Goal: Task Accomplishment & Management: Manage account settings

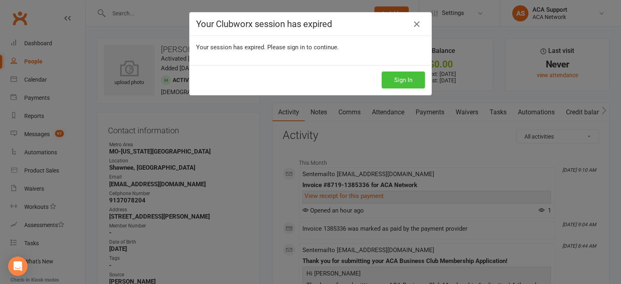
click at [396, 78] on button "Sign In" at bounding box center [403, 80] width 43 height 17
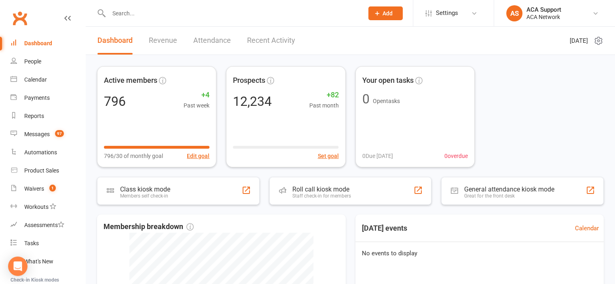
click at [129, 14] on input "text" at bounding box center [231, 13] width 251 height 11
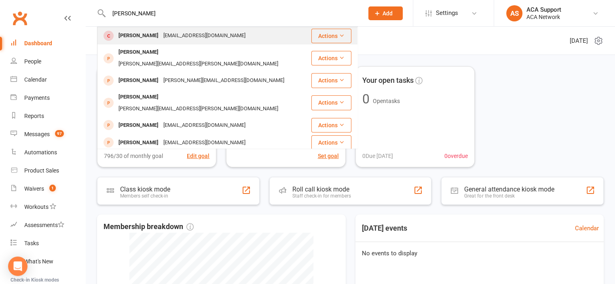
type input "kirby ingle"
click at [133, 40] on div "Kirby Ingles" at bounding box center [138, 36] width 45 height 12
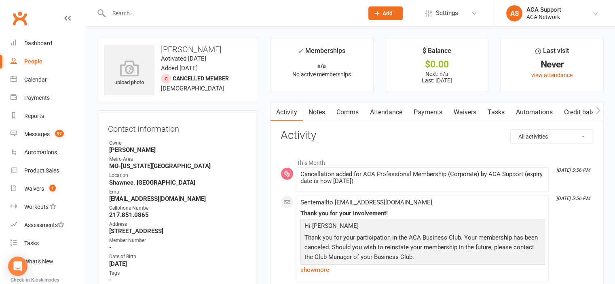
click at [118, 11] on input "text" at bounding box center [231, 13] width 251 height 11
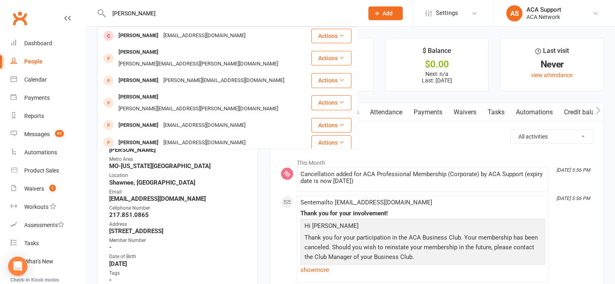
type input "Kirby Ingles"
drag, startPoint x: 150, startPoint y: 11, endPoint x: 114, endPoint y: 11, distance: 36.8
click at [114, 11] on input "Kirby Ingles" at bounding box center [231, 13] width 251 height 11
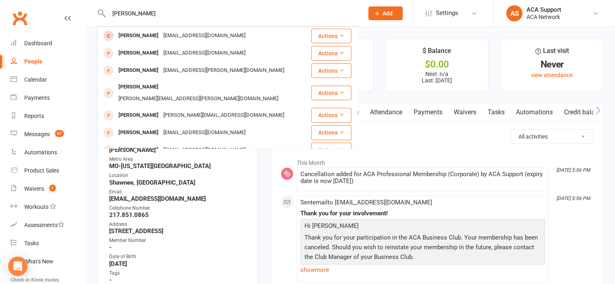
drag, startPoint x: 143, startPoint y: 15, endPoint x: 94, endPoint y: 13, distance: 49.0
click at [94, 13] on react-component "Jack platt Jack Platt jack@dynastygearco.com Actions Jack Beuse jack@jackbeuse.…" at bounding box center [179, 13] width 358 height 26
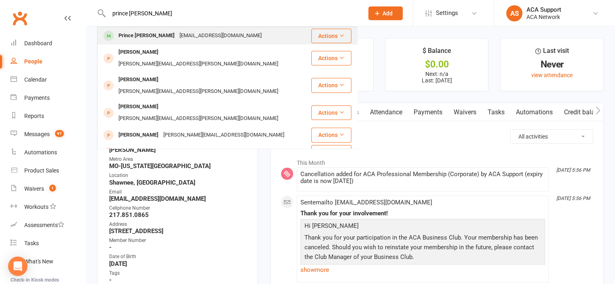
type input "prince pascal"
click at [133, 32] on div "Prince Pascal" at bounding box center [146, 36] width 61 height 12
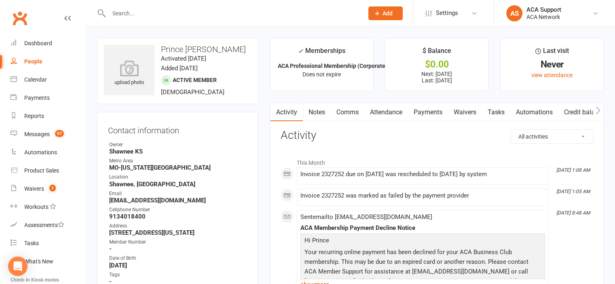
click at [424, 110] on link "Payments" at bounding box center [428, 112] width 40 height 19
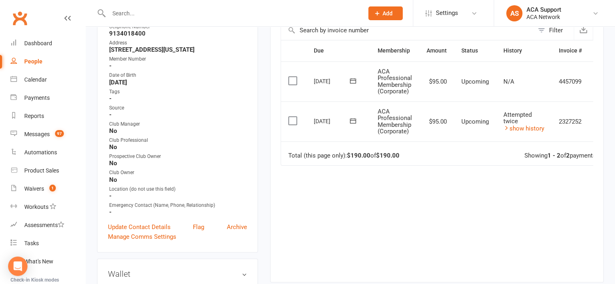
scroll to position [185, 0]
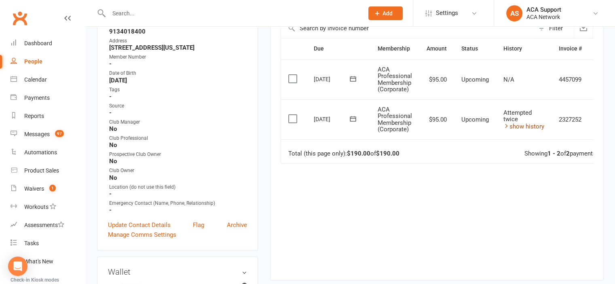
click at [527, 126] on link "show history" at bounding box center [523, 126] width 41 height 7
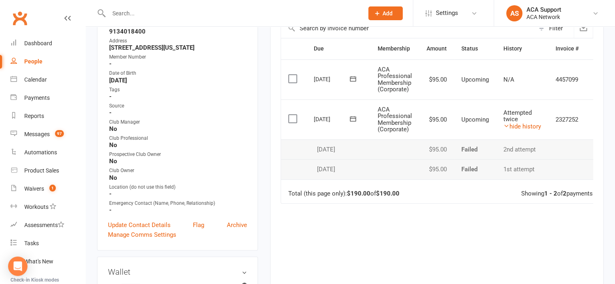
scroll to position [1321, 0]
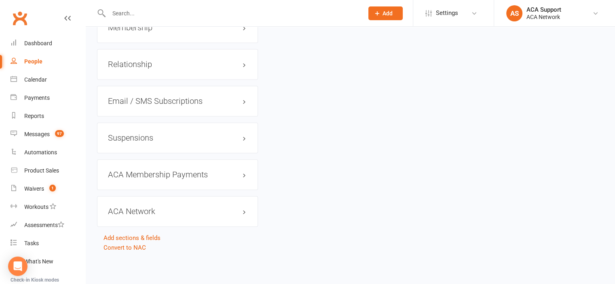
click at [217, 181] on div "ACA Membership Payments edit" at bounding box center [177, 174] width 161 height 31
click at [233, 170] on div "ACA Membership Payments edit" at bounding box center [177, 174] width 161 height 31
drag, startPoint x: 226, startPoint y: 177, endPoint x: 233, endPoint y: 173, distance: 7.8
click at [231, 174] on div "ACA Membership Payments edit" at bounding box center [177, 174] width 161 height 31
click at [234, 173] on link "edit" at bounding box center [233, 174] width 10 height 7
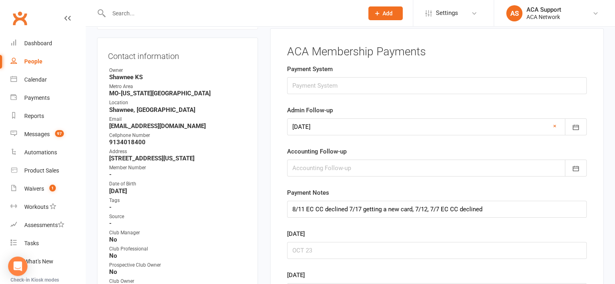
scroll to position [61, 0]
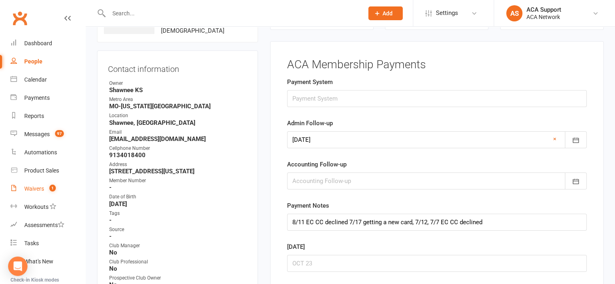
click at [36, 189] on div "Waivers" at bounding box center [34, 189] width 20 height 6
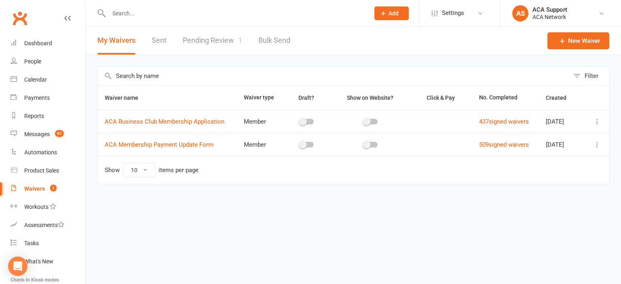
click at [223, 38] on link "Pending Review 1" at bounding box center [212, 41] width 59 height 28
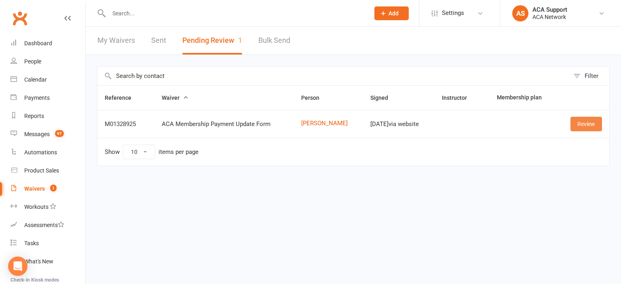
click at [585, 124] on link "Review" at bounding box center [586, 124] width 32 height 15
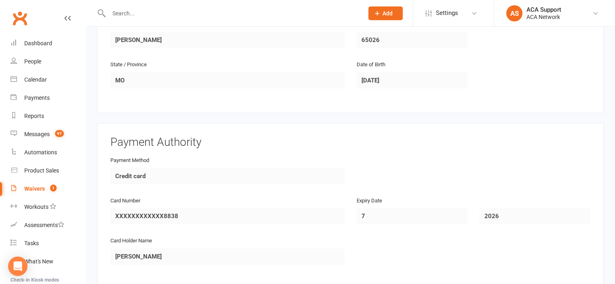
scroll to position [440, 0]
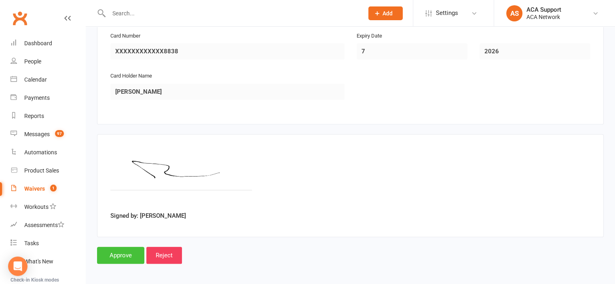
click at [115, 253] on input "Approve" at bounding box center [120, 255] width 47 height 17
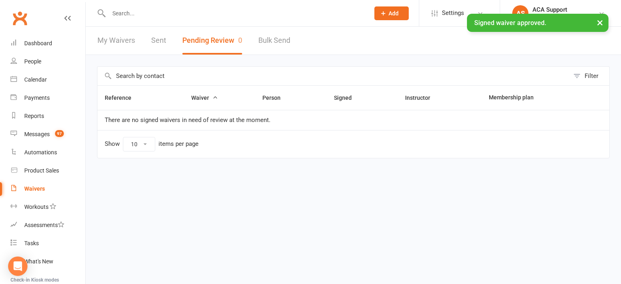
click at [110, 38] on link "My Waivers" at bounding box center [116, 41] width 38 height 28
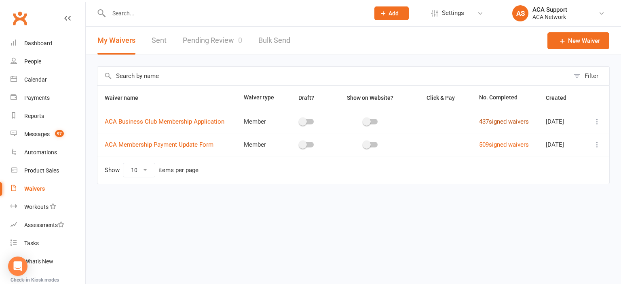
click at [505, 119] on link "437 signed waivers" at bounding box center [504, 121] width 50 height 7
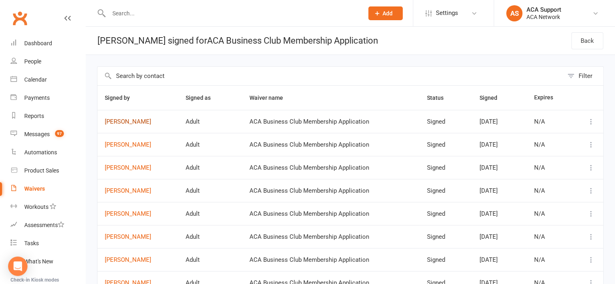
click at [132, 119] on link "Dave Woodring" at bounding box center [138, 121] width 66 height 7
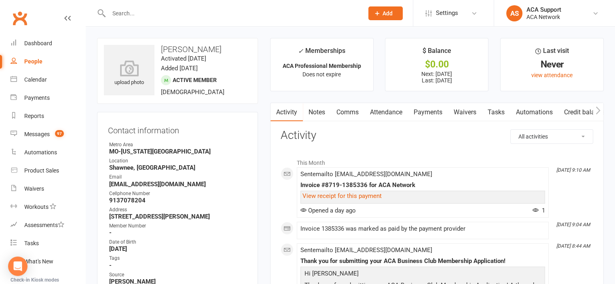
drag, startPoint x: 221, startPoint y: 185, endPoint x: 106, endPoint y: 183, distance: 114.4
click at [106, 183] on div "Contact information Owner Metro Area MO-Kansas City Location Shawnee, KS Email …" at bounding box center [177, 266] width 161 height 308
copy strong "platinumoutdoorconcepts@hotmail.com"
click at [428, 111] on link "Payments" at bounding box center [428, 112] width 40 height 19
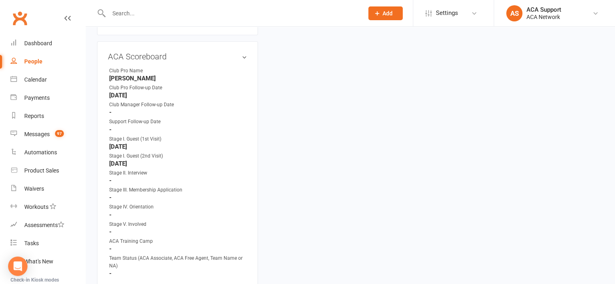
scroll to position [458, 0]
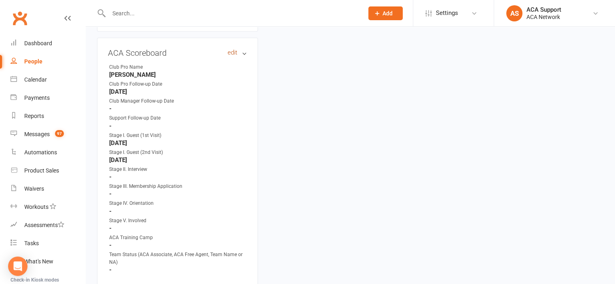
click at [234, 53] on link "edit" at bounding box center [233, 52] width 10 height 7
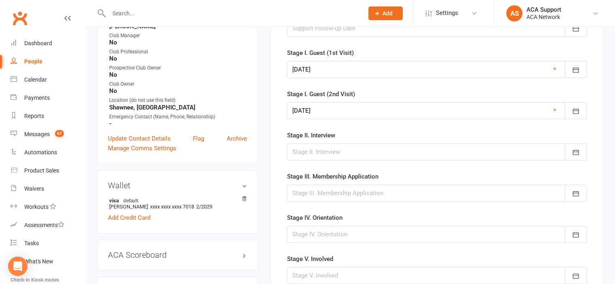
scroll to position [267, 0]
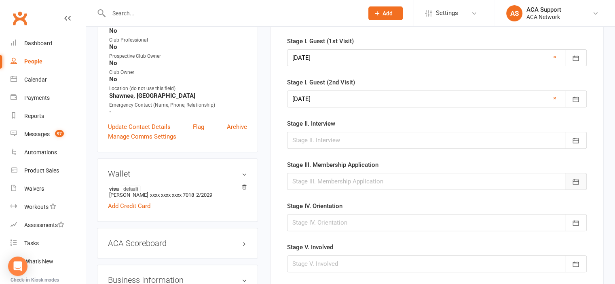
click at [573, 179] on icon "button" at bounding box center [575, 181] width 6 height 5
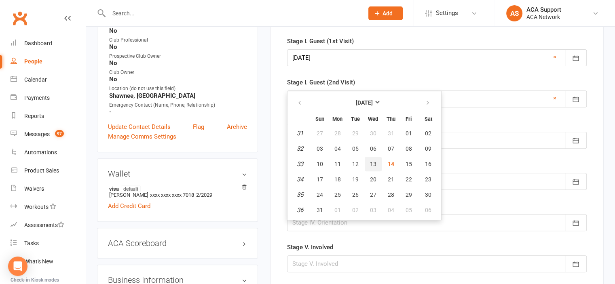
click at [370, 161] on span "13" at bounding box center [373, 164] width 6 height 6
type input "13 Aug 2025"
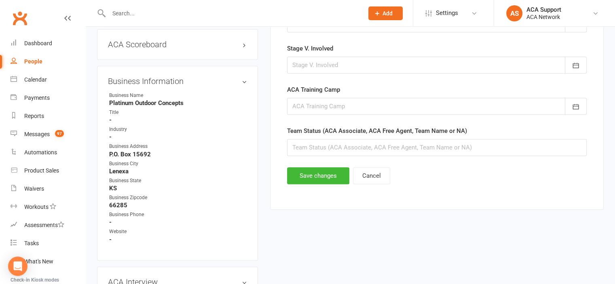
scroll to position [469, 0]
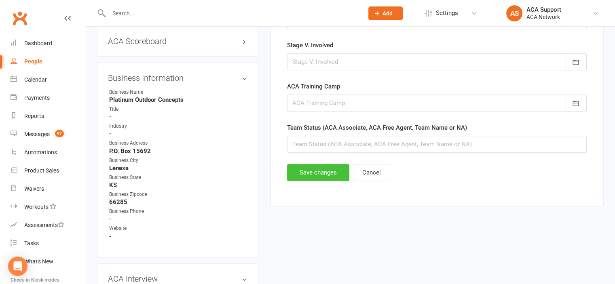
click at [312, 168] on button "Save changes" at bounding box center [318, 172] width 62 height 17
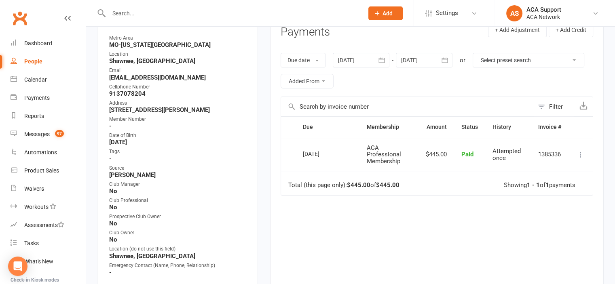
scroll to position [0, 0]
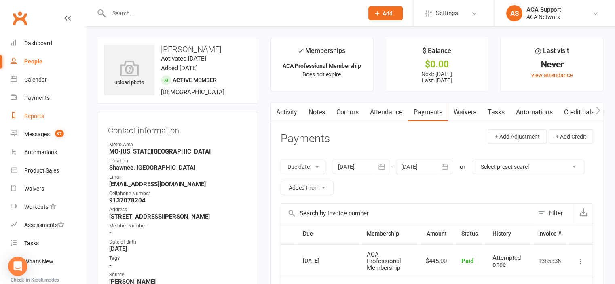
click at [33, 115] on div "Reports" at bounding box center [34, 116] width 20 height 6
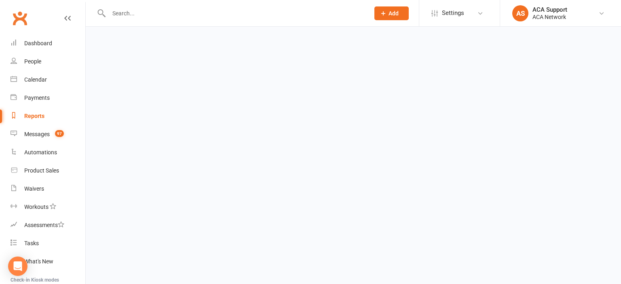
select select "100"
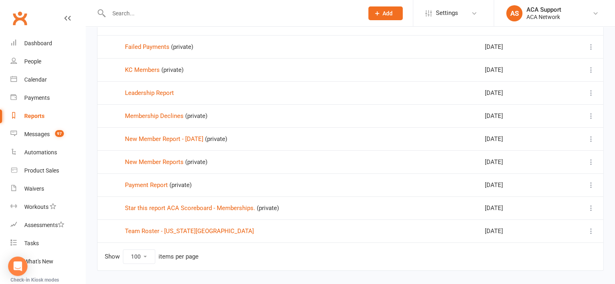
scroll to position [262, 0]
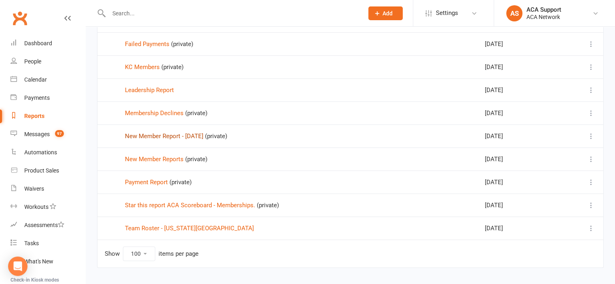
click at [165, 135] on link "New Member Report - August 2025" at bounding box center [164, 136] width 78 height 7
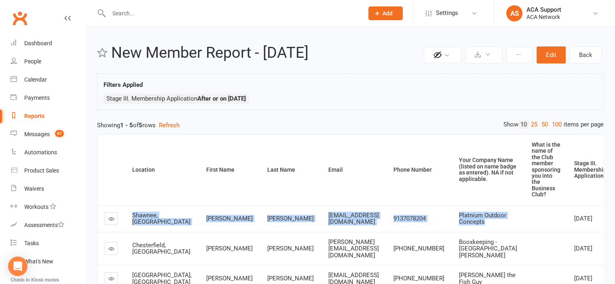
drag, startPoint x: 477, startPoint y: 229, endPoint x: 119, endPoint y: 217, distance: 358.7
click at [119, 217] on tr "Shawnee, KS Dave Woodring platinumoutdoorconcepts@hotmail.com 9137078204 Platni…" at bounding box center [375, 218] width 557 height 27
copy tr "Shawnee, KS Dave Woodring platinumoutdoorconcepts@hotmail.com 9137078204 Platni…"
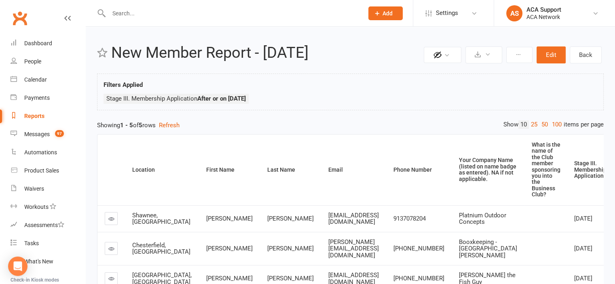
click at [144, 12] on input "text" at bounding box center [231, 13] width 251 height 11
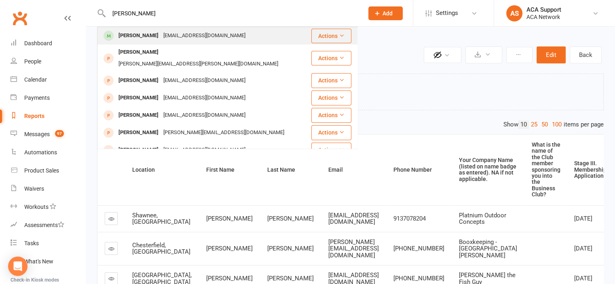
type input "mesha garner"
click at [128, 35] on div "Mesha Garner" at bounding box center [138, 36] width 45 height 12
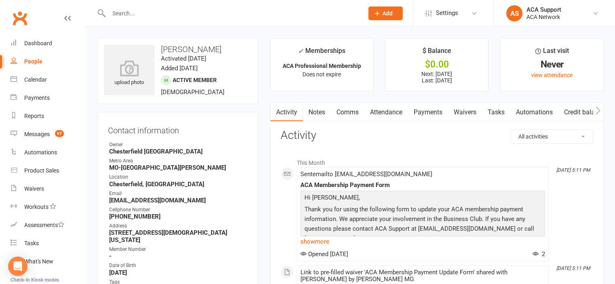
click at [432, 109] on link "Payments" at bounding box center [428, 112] width 40 height 19
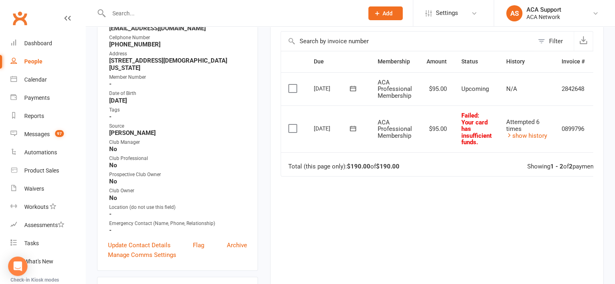
scroll to position [175, 0]
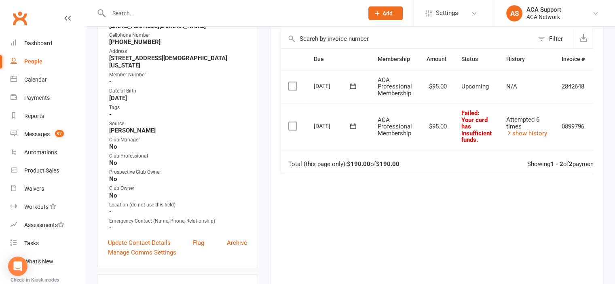
click at [351, 124] on icon at bounding box center [353, 125] width 6 height 5
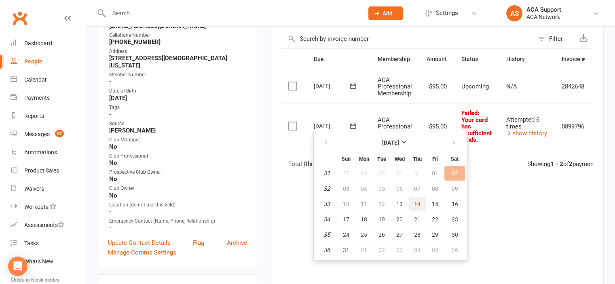
click at [416, 201] on span "14" at bounding box center [417, 204] width 6 height 6
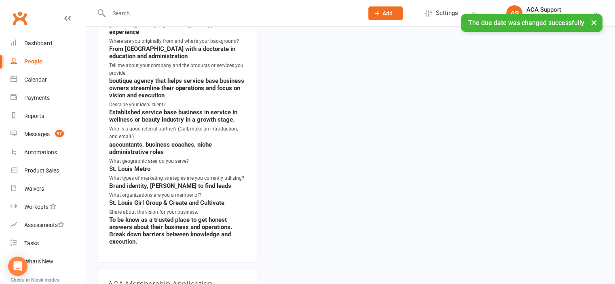
scroll to position [1420, 0]
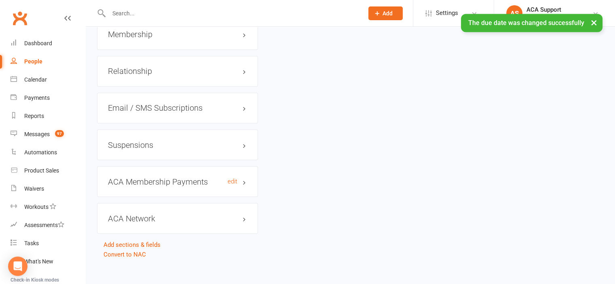
click at [226, 177] on h3 "ACA Membership Payments edit" at bounding box center [177, 181] width 139 height 9
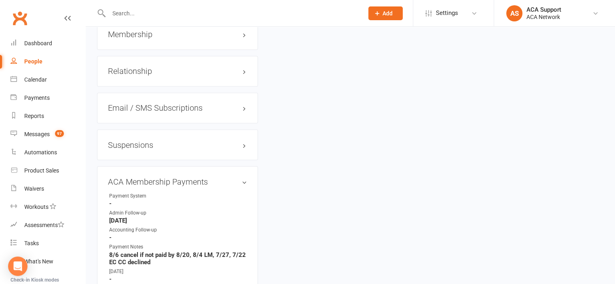
click at [152, 13] on input "text" at bounding box center [231, 13] width 251 height 11
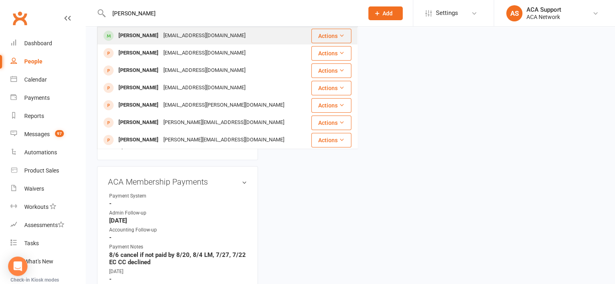
type input "jordan linds"
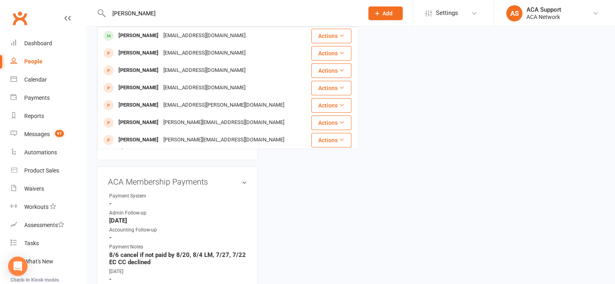
click at [152, 36] on div "Jordan Lindsey" at bounding box center [138, 36] width 45 height 12
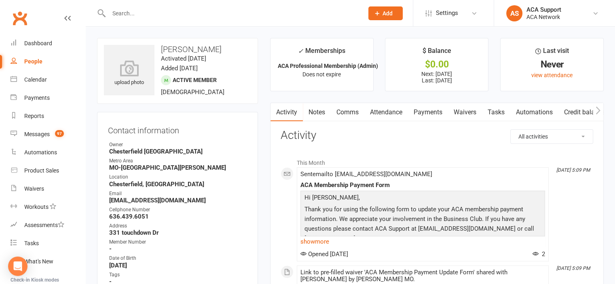
click at [422, 111] on link "Payments" at bounding box center [428, 112] width 40 height 19
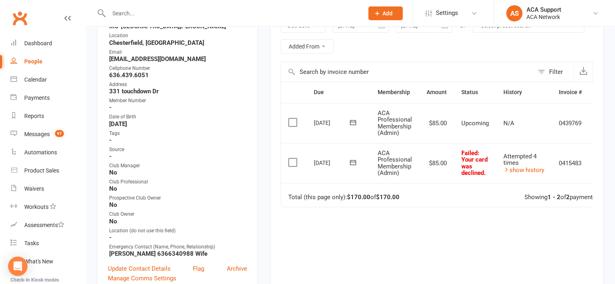
scroll to position [156, 0]
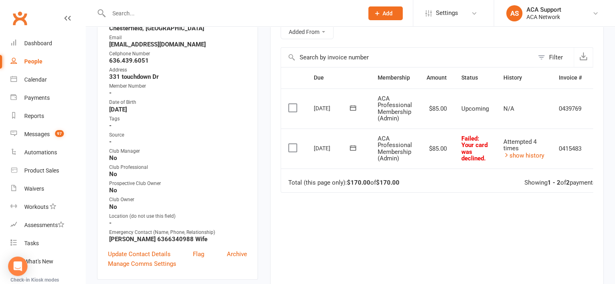
click at [350, 144] on icon at bounding box center [353, 148] width 8 height 8
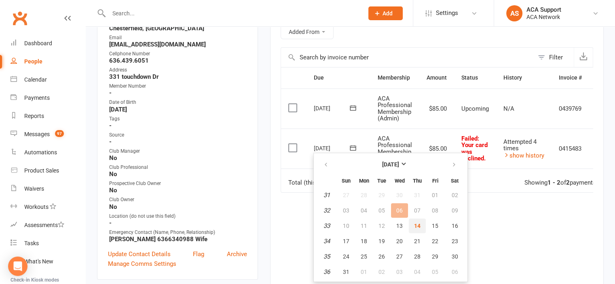
click at [417, 224] on span "14" at bounding box center [417, 226] width 6 height 6
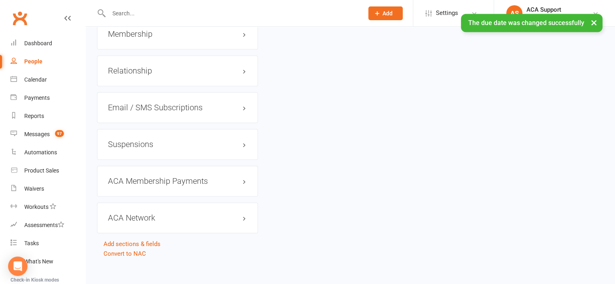
scroll to position [1242, 0]
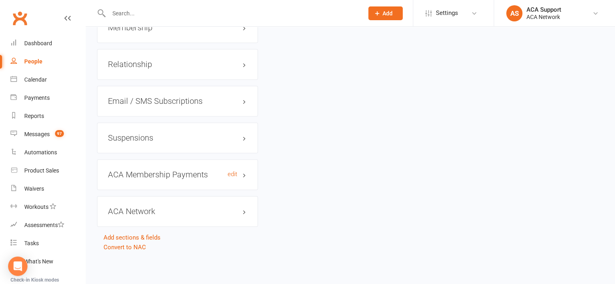
click at [226, 173] on h3 "ACA Membership Payments edit" at bounding box center [177, 174] width 139 height 9
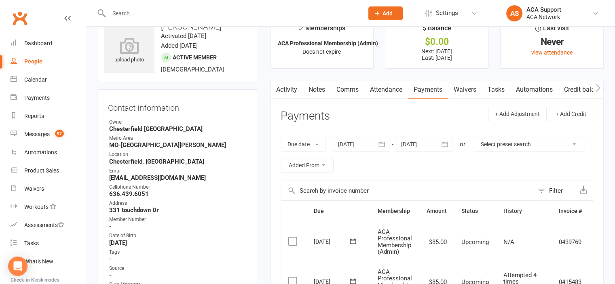
scroll to position [21, 0]
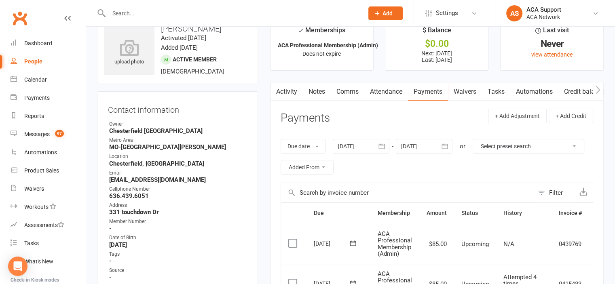
click at [319, 90] on link "Notes" at bounding box center [317, 91] width 28 height 19
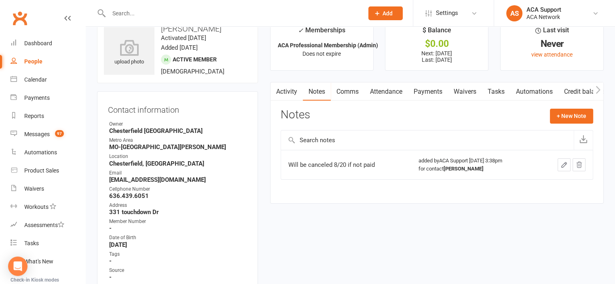
click at [167, 13] on input "text" at bounding box center [231, 13] width 251 height 11
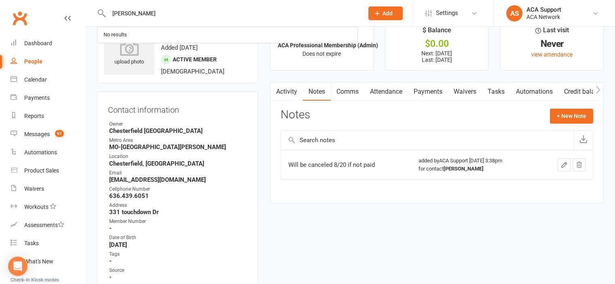
type input "timothy spe"
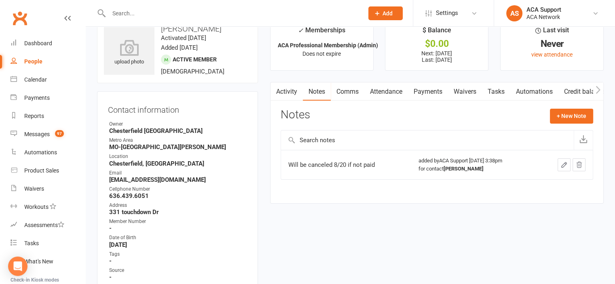
click at [131, 11] on input "text" at bounding box center [231, 13] width 251 height 11
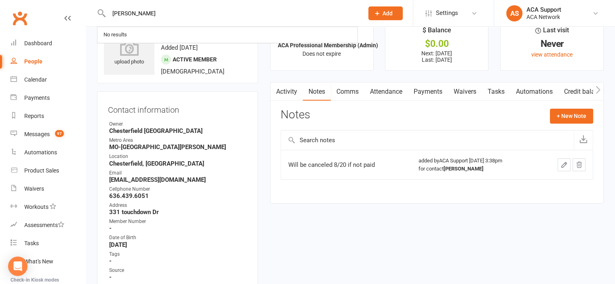
type input "timothy s"
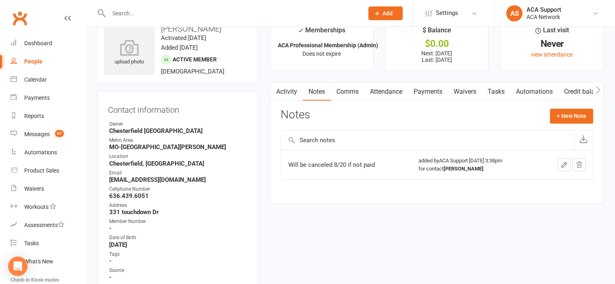
click at [264, 81] on main "✓ Memberships ACA Professional Membership (Admin) Does not expire $ Balance $0.…" at bounding box center [437, 114] width 346 height 194
click at [140, 13] on input "text" at bounding box center [231, 13] width 251 height 11
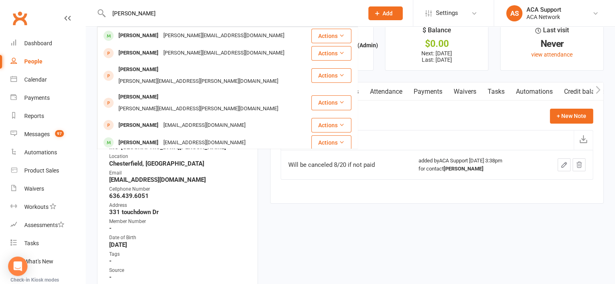
type input "timothy spellman"
click at [142, 35] on div "Timothy Spellman" at bounding box center [138, 36] width 45 height 12
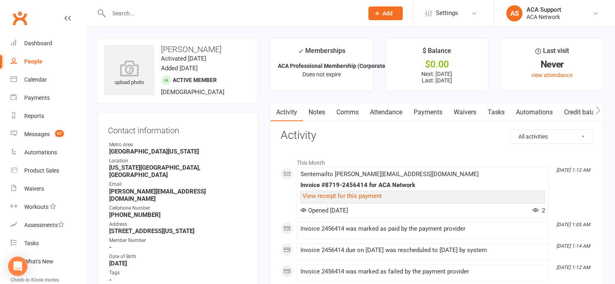
click at [428, 111] on link "Payments" at bounding box center [428, 112] width 40 height 19
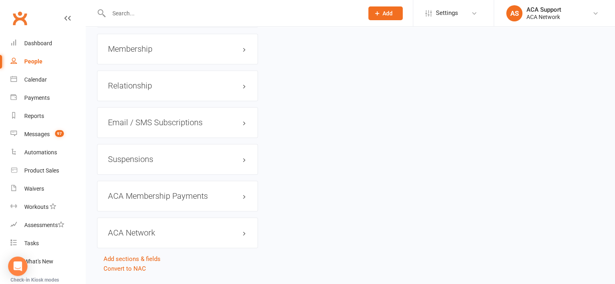
scroll to position [1226, 0]
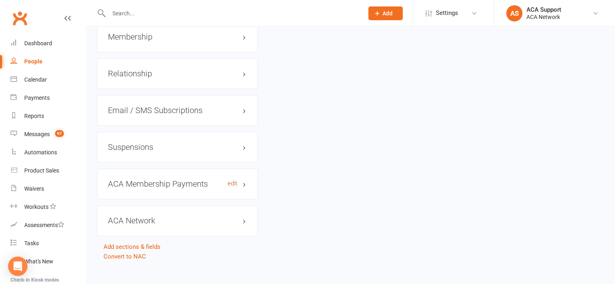
click at [231, 180] on link "edit" at bounding box center [233, 183] width 10 height 7
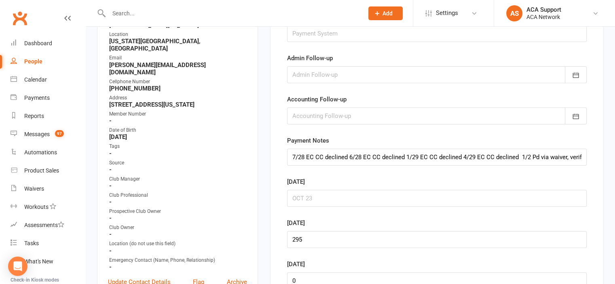
scroll to position [61, 0]
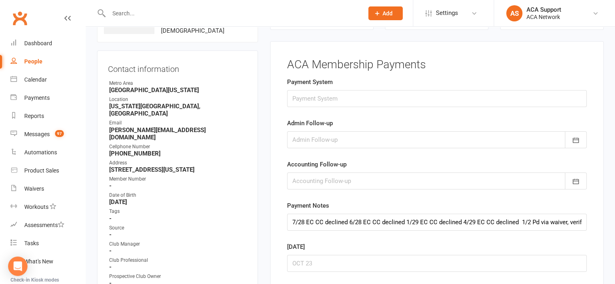
click at [149, 13] on input "text" at bounding box center [231, 13] width 251 height 11
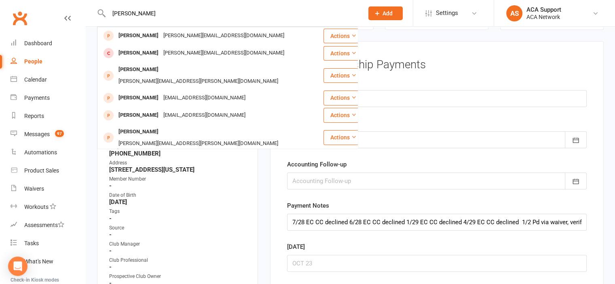
type input "kyle koerner"
click at [382, 8] on button "Add" at bounding box center [385, 13] width 34 height 14
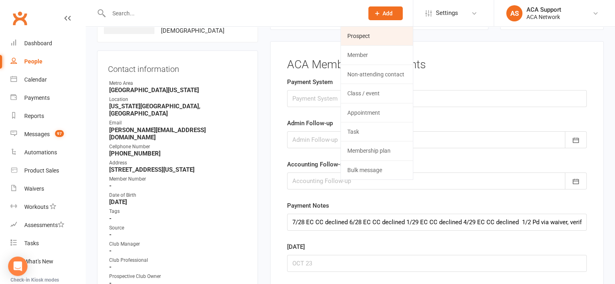
click at [362, 36] on link "Prospect" at bounding box center [377, 36] width 72 height 19
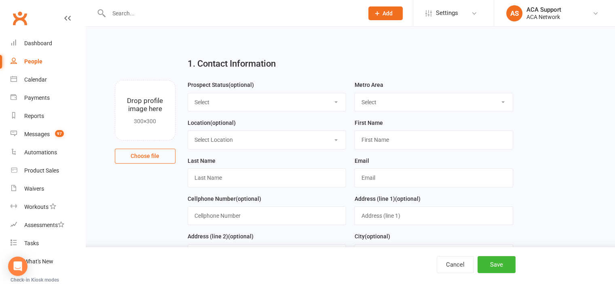
click at [396, 103] on select "Select ACA AL-Birmingham AL-Mobile AR-Ft. Smith AR-Little Rock AR-NW Arkansas A…" at bounding box center [433, 102] width 158 height 18
click at [501, 99] on select "Select ACA AL-Birmingham AL-Mobile AR-Ft. Smith AR-Little Rock AR-NW Arkansas A…" at bounding box center [433, 102] width 158 height 18
click at [263, 68] on h2 "1. Contact Information" at bounding box center [350, 64] width 325 height 10
click at [502, 99] on select "Select ACA AL-Birmingham AL-Mobile AR-Ft. Smith AR-Little Rock AR-NW Arkansas A…" at bounding box center [433, 102] width 158 height 18
click at [263, 98] on select "Select Lead Guest Interview Not Interested" at bounding box center [267, 102] width 158 height 18
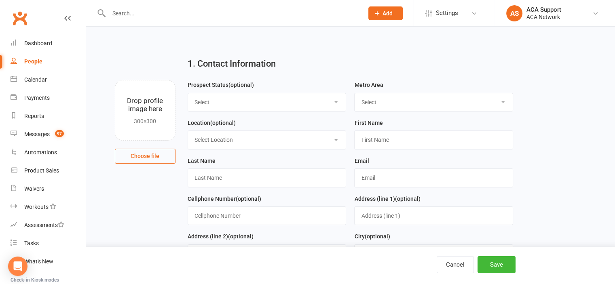
click at [503, 102] on select "Select ACA AL-Birmingham AL-Mobile AR-Ft. Smith AR-Little Rock AR-NW Arkansas A…" at bounding box center [433, 102] width 158 height 18
click at [263, 98] on select "Select Lead Guest Interview Not Interested" at bounding box center [267, 102] width 158 height 18
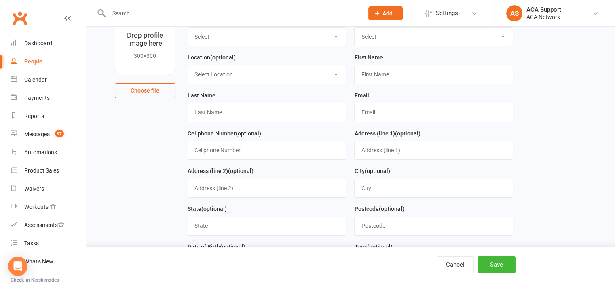
scroll to position [68, 0]
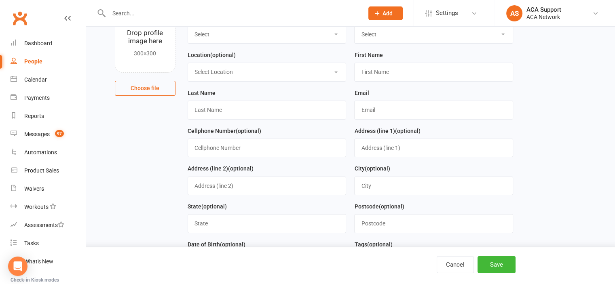
click at [502, 36] on select "Select ACA AL-Birmingham AL-Mobile AR-Ft. Smith AR-Little Rock AR-NW Arkansas A…" at bounding box center [433, 34] width 158 height 18
click at [263, 67] on select "Select Location ACA Global Business Club ACA Rookie Club Arlington, TX Belton, …" at bounding box center [267, 72] width 158 height 18
click at [263, 70] on select "Select Location ACA Global Business Club ACA Rookie Club Arlington, TX Belton, …" at bounding box center [267, 72] width 158 height 18
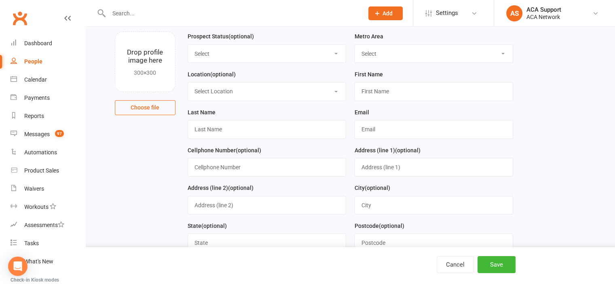
scroll to position [36, 0]
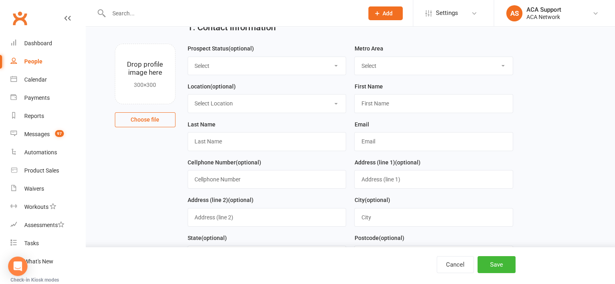
click at [263, 68] on select "Select Lead Guest Interview Not Interested" at bounding box center [267, 66] width 158 height 18
click at [263, 67] on select "Select Lead Guest Interview Not Interested" at bounding box center [267, 66] width 158 height 18
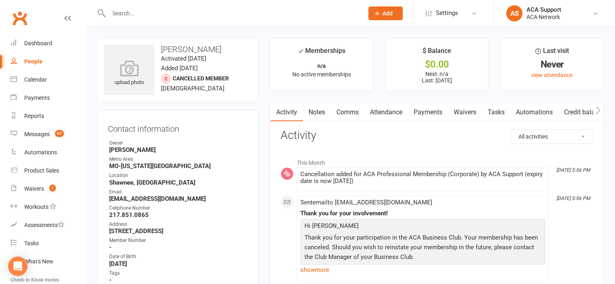
click at [428, 112] on link "Payments" at bounding box center [428, 112] width 40 height 19
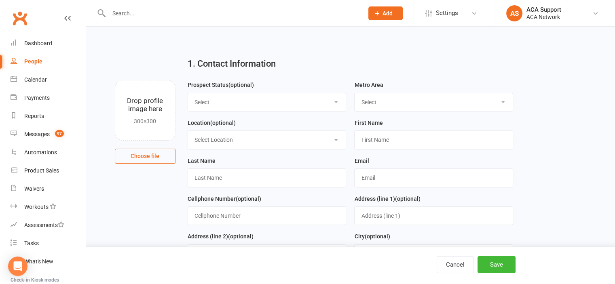
click at [263, 99] on select "Select Lead Guest Interview Not Interested" at bounding box center [267, 102] width 158 height 18
click at [263, 98] on select "Select Lead Guest Interview Not Interested" at bounding box center [267, 102] width 158 height 18
click at [263, 95] on select "Select Lead Guest Interview Not Interested" at bounding box center [267, 102] width 158 height 18
click at [263, 67] on h2 "1. Contact Information" at bounding box center [350, 64] width 325 height 10
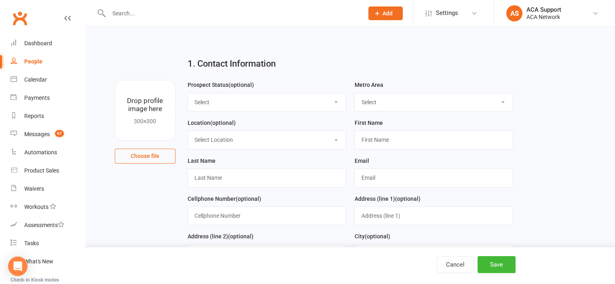
click at [263, 68] on h2 "1. Contact Information" at bounding box center [350, 64] width 325 height 10
click at [264, 65] on h2 "1. Contact Information" at bounding box center [350, 64] width 325 height 10
click at [263, 69] on h2 "1. Contact Information" at bounding box center [350, 64] width 325 height 10
click at [263, 66] on h2 "1. Contact Information" at bounding box center [350, 64] width 325 height 10
click at [263, 99] on select "Select Lead Guest Interview Not Interested" at bounding box center [267, 102] width 158 height 18
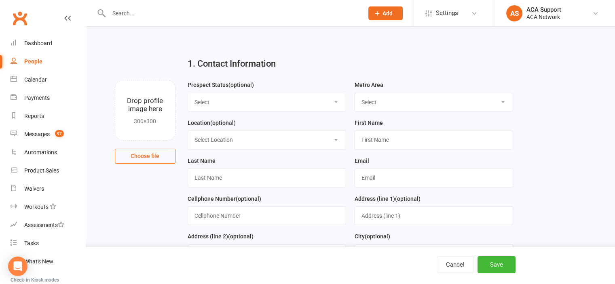
click at [263, 100] on select "Select Lead Guest Interview Not Interested" at bounding box center [267, 102] width 158 height 18
click at [263, 81] on div "Prospect Status (optional) Select Lead Guest Interview Not Interested" at bounding box center [267, 96] width 159 height 32
click at [402, 100] on select "Select ACA AL-[GEOGRAPHIC_DATA] [GEOGRAPHIC_DATA]-Mobile [GEOGRAPHIC_DATA]-Ft. …" at bounding box center [433, 102] width 158 height 18
select select "MO-[US_STATE][GEOGRAPHIC_DATA]"
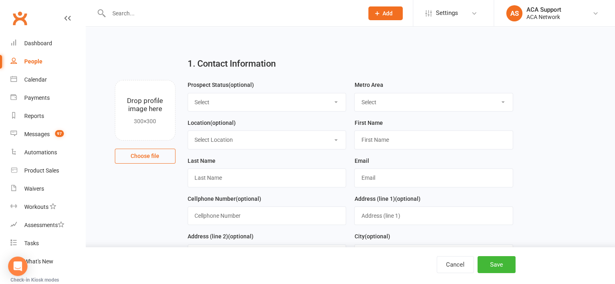
click at [354, 93] on select "Select ACA AL-Birmingham AL-Mobile AR-Ft. Smith AR-Little Rock AR-NW Arkansas A…" at bounding box center [433, 102] width 158 height 18
click at [276, 139] on select "Select Location ACA Global Business Club ACA Rookie Club Arlington, TX Belton, …" at bounding box center [267, 140] width 158 height 18
select select "13"
click at [188, 131] on select "Select Location ACA Global Business Club ACA Rookie Club Arlington, TX Belton, …" at bounding box center [267, 140] width 158 height 18
click at [365, 139] on input "text" at bounding box center [433, 140] width 159 height 19
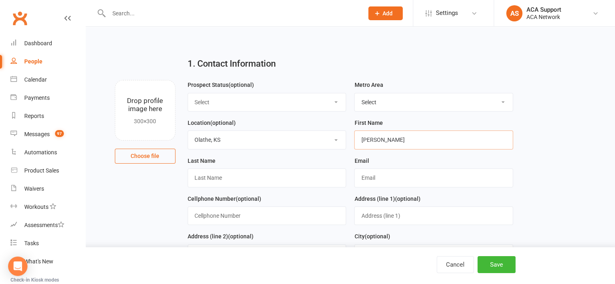
type input "Kyle"
type input "Koerner"
click at [362, 176] on input "text" at bounding box center [433, 178] width 159 height 19
paste input "koerner@thekcchiro.com"
type input "koerner@thekcchiro.com"
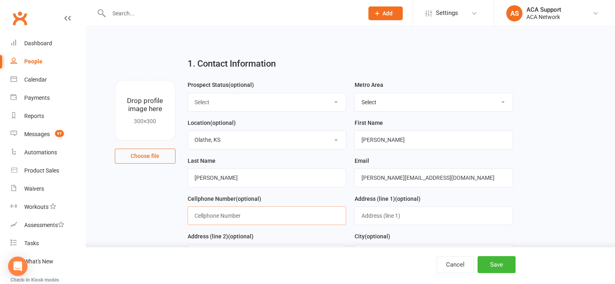
click at [196, 213] on input "text" at bounding box center [267, 216] width 159 height 19
paste input "3163230220"
click at [205, 215] on input "3163230220" at bounding box center [267, 216] width 159 height 19
click at [204, 215] on input "3163230220" at bounding box center [267, 216] width 159 height 19
click at [213, 215] on input "316-3230220" at bounding box center [267, 216] width 159 height 19
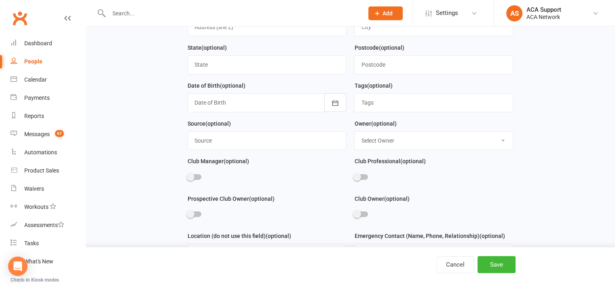
scroll to position [257, 0]
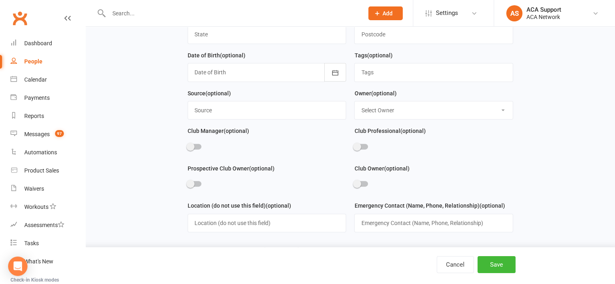
type input "316-323-0220"
click at [500, 106] on select "Select Owner Bruce Rippee Martin Hess ACA Global ACA Marketing Karen Reyes Scha…" at bounding box center [433, 110] width 158 height 18
select select "15"
click at [354, 101] on select "Select Owner Bruce Rippee Martin Hess ACA Global ACA Marketing Karen Reyes Scha…" at bounding box center [433, 110] width 158 height 18
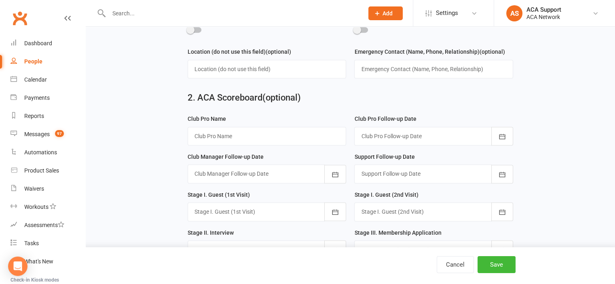
scroll to position [424, 0]
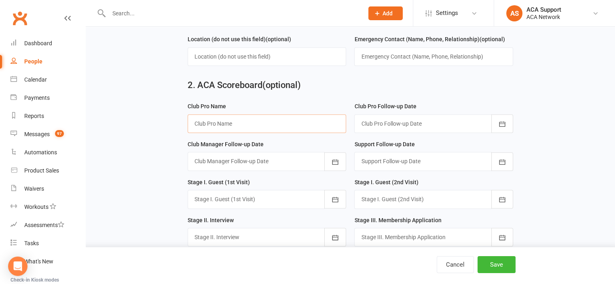
click at [203, 123] on input "text" at bounding box center [267, 123] width 159 height 19
type input "Elizabeth Cowan"
click at [499, 122] on icon "button" at bounding box center [502, 123] width 6 height 5
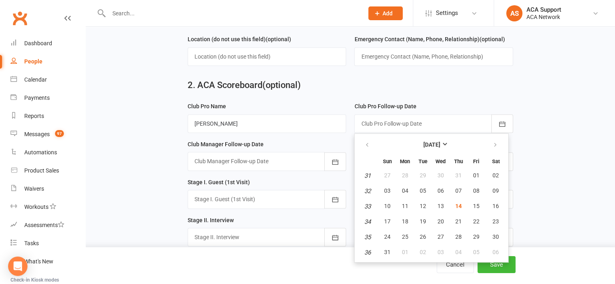
click at [263, 97] on div "2. ACA Scoreboard (optional)" at bounding box center [350, 86] width 338 height 29
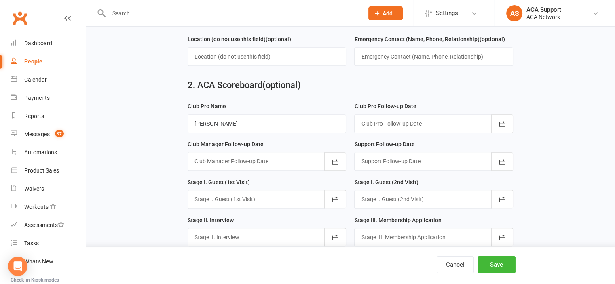
click at [263, 101] on div "Club Pro Name Elizabeth Cowan" at bounding box center [267, 117] width 159 height 32
click at [501, 121] on icon "button" at bounding box center [502, 123] width 6 height 5
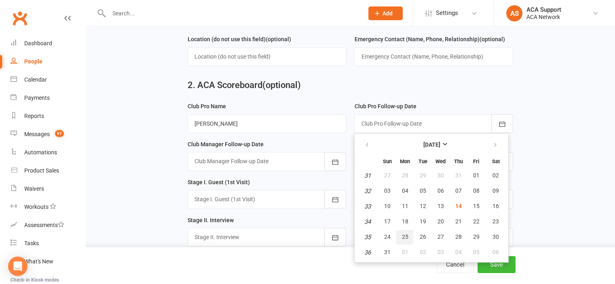
click at [403, 234] on span "25" at bounding box center [404, 237] width 6 height 6
type input "25 Aug 2025"
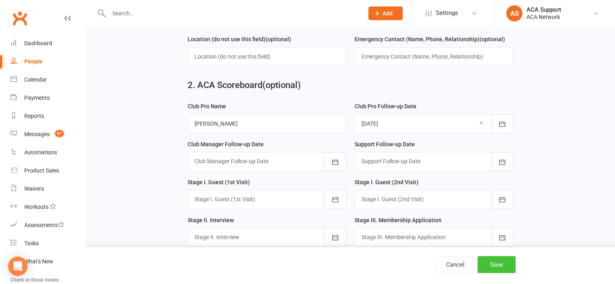
click at [492, 265] on button "Save" at bounding box center [496, 264] width 38 height 17
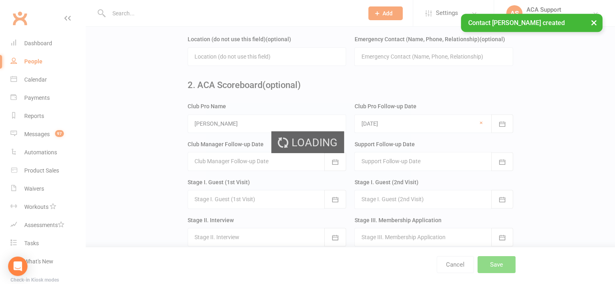
scroll to position [0, 0]
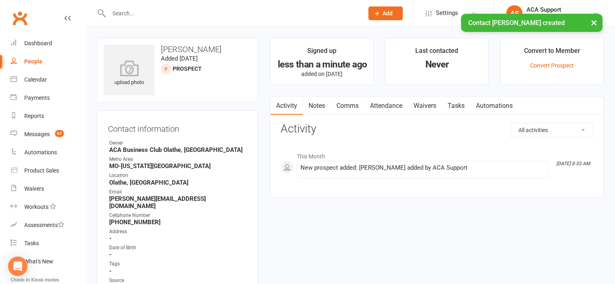
click at [314, 103] on link "Notes" at bounding box center [317, 106] width 28 height 19
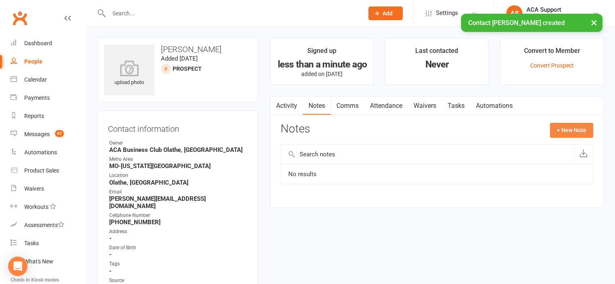
click at [566, 127] on button "+ New Note" at bounding box center [571, 130] width 43 height 15
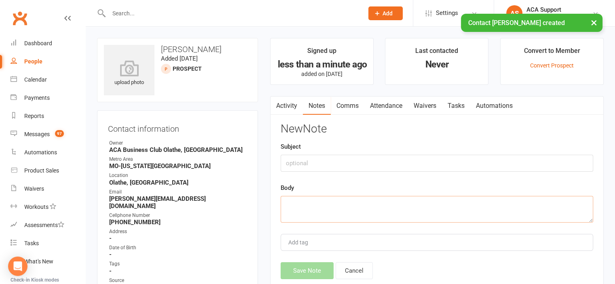
click at [316, 205] on textarea at bounding box center [437, 209] width 312 height 27
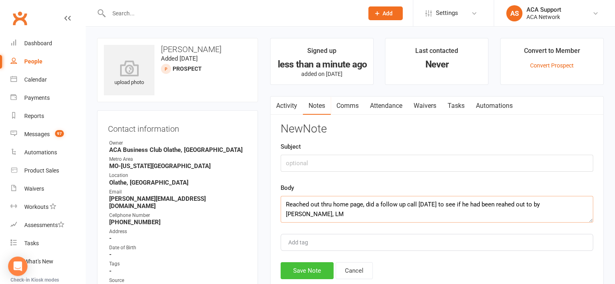
type textarea "Reached out thru home page, did a follow up call today to see if he had been re…"
click at [302, 269] on button "Save Note" at bounding box center [307, 270] width 53 height 17
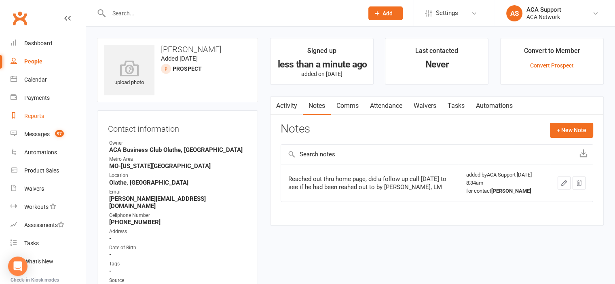
click at [34, 119] on div "Reports" at bounding box center [34, 116] width 20 height 6
select select "100"
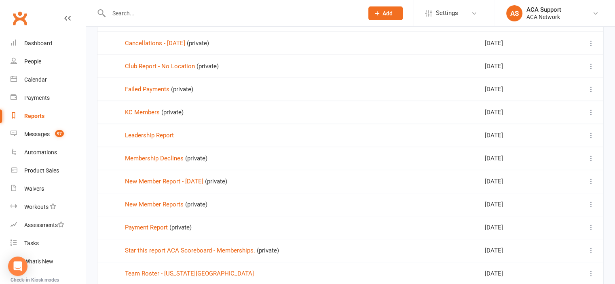
scroll to position [278, 0]
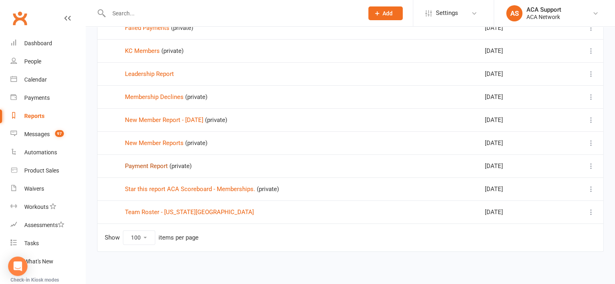
click at [148, 162] on link "Payment Report" at bounding box center [146, 165] width 43 height 7
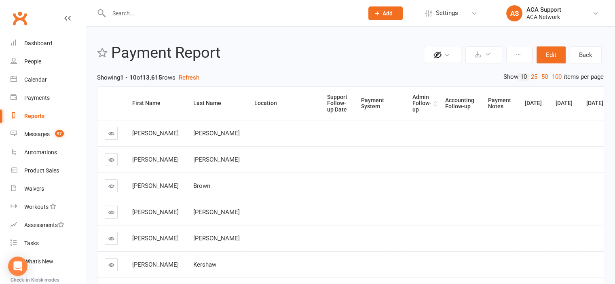
click at [412, 101] on div "Admin Follow-up" at bounding box center [421, 103] width 19 height 19
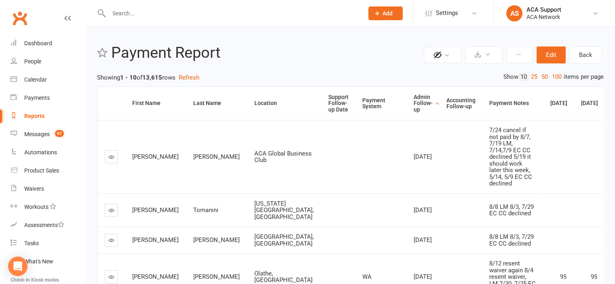
click at [542, 75] on link "50" at bounding box center [544, 77] width 11 height 8
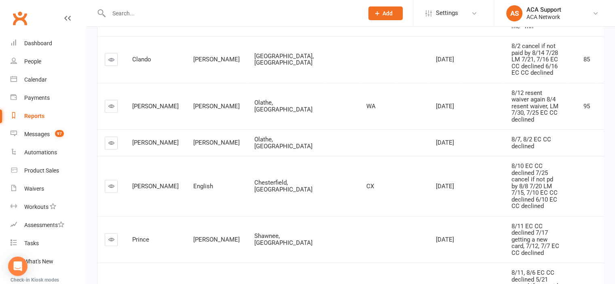
scroll to position [421, 0]
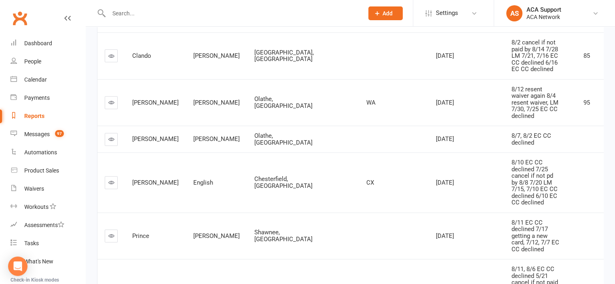
drag, startPoint x: 263, startPoint y: 68, endPoint x: 197, endPoint y: 90, distance: 69.7
drag, startPoint x: 263, startPoint y: 99, endPoint x: 620, endPoint y: 87, distance: 357.5
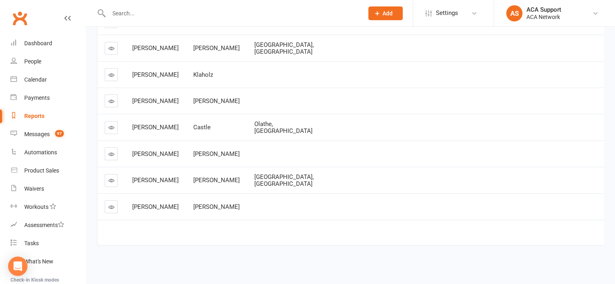
scroll to position [2231, 0]
click at [179, 11] on input "text" at bounding box center [231, 13] width 251 height 11
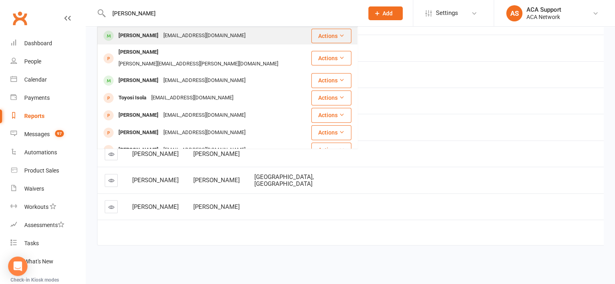
type input "manuela gu"
click at [144, 34] on div "Manuela Gutierrez" at bounding box center [138, 36] width 45 height 12
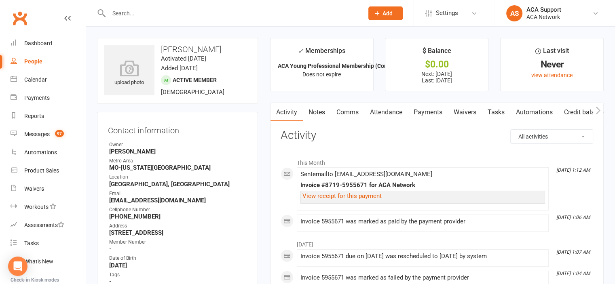
click at [428, 110] on link "Payments" at bounding box center [428, 112] width 40 height 19
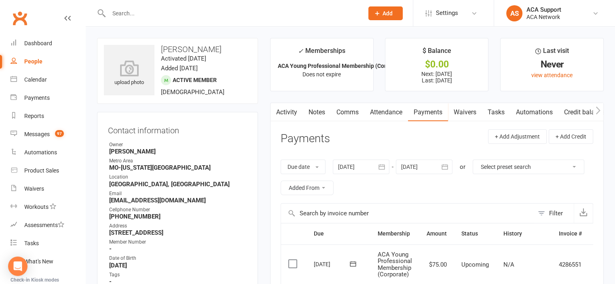
click at [158, 10] on input "text" at bounding box center [231, 13] width 251 height 11
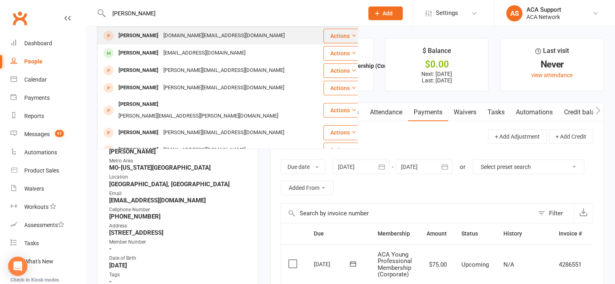
type input "trae miller"
click at [161, 36] on div "Traemiller.email@gmail.com" at bounding box center [224, 36] width 126 height 12
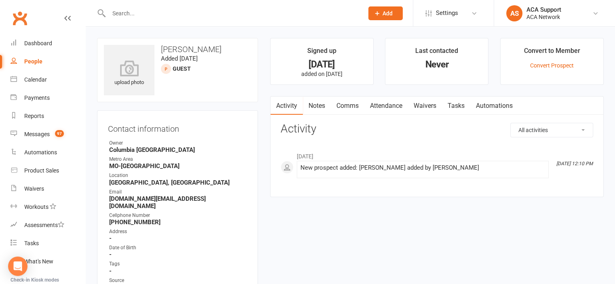
click at [159, 17] on input "text" at bounding box center [231, 13] width 251 height 11
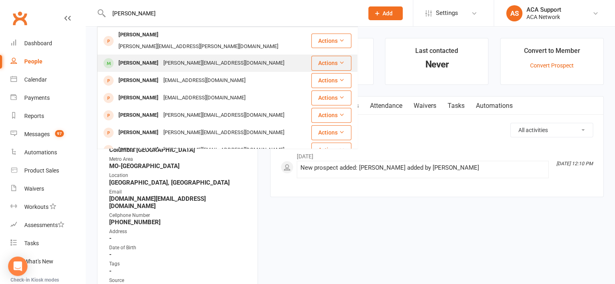
type input "emily linh"
click at [144, 57] on div "Emily Linhardt" at bounding box center [138, 63] width 45 height 12
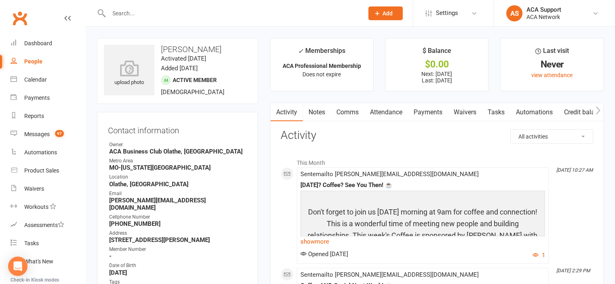
click at [422, 111] on link "Payments" at bounding box center [428, 112] width 40 height 19
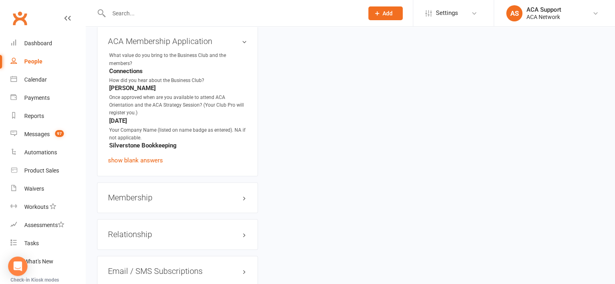
scroll to position [1194, 0]
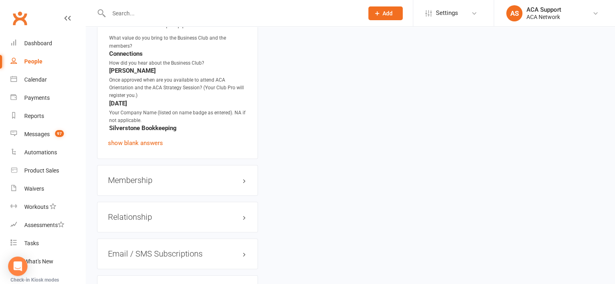
click at [228, 182] on h3 "Membership" at bounding box center [177, 180] width 139 height 9
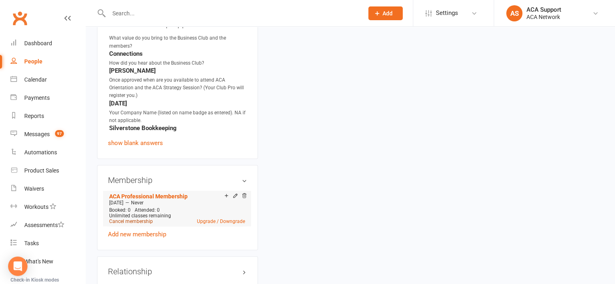
click at [120, 221] on link "Cancel membership" at bounding box center [131, 222] width 44 height 6
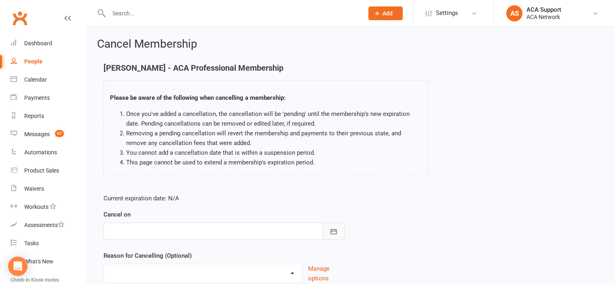
click at [330, 229] on icon "button" at bounding box center [333, 232] width 8 height 8
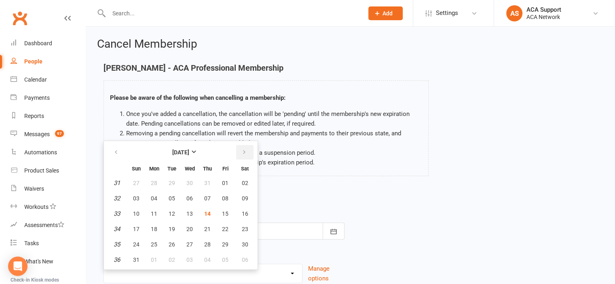
click at [242, 150] on icon "button" at bounding box center [244, 152] width 6 height 6
click at [134, 211] on span "14" at bounding box center [136, 214] width 6 height 6
type input "14 Sep 2025"
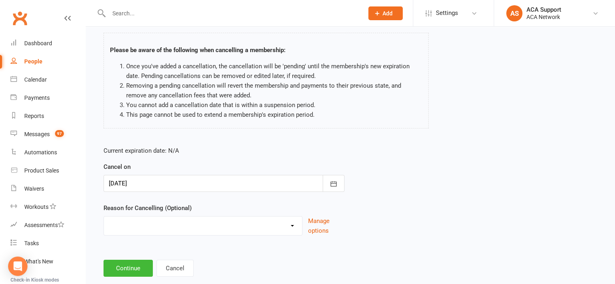
scroll to position [64, 0]
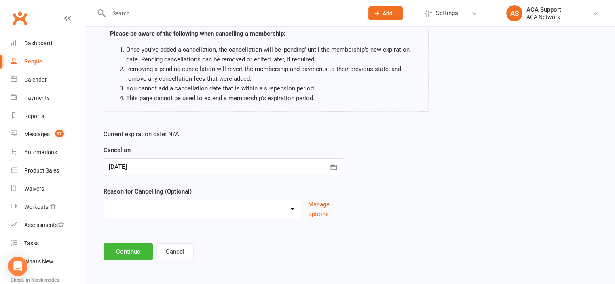
click at [293, 208] on select "Duplicate charges in transition of pmt system - Freeze Job Transition Moved Non…" at bounding box center [203, 208] width 198 height 16
select select "9"
click at [104, 200] on select "Duplicate charges in transition of pmt system - Freeze Job Transition Moved Non…" at bounding box center [203, 208] width 198 height 16
click at [126, 255] on input at bounding box center [223, 251] width 241 height 17
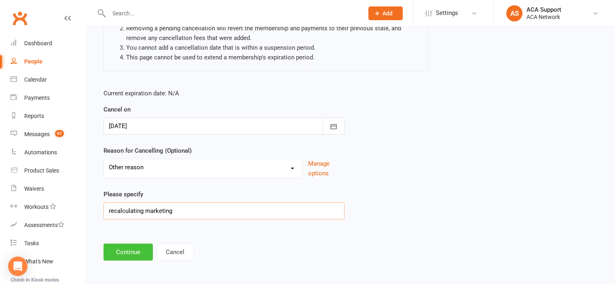
type input "recalculating marketing"
click at [124, 250] on button "Continue" at bounding box center [127, 252] width 49 height 17
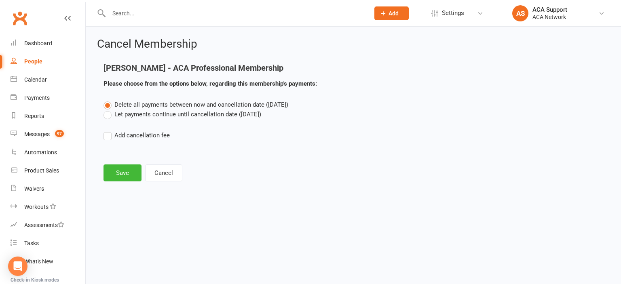
click at [107, 115] on label "Let payments continue until cancellation date (Sep 14, 2025)" at bounding box center [182, 115] width 158 height 10
click at [107, 110] on input "Let payments continue until cancellation date (Sep 14, 2025)" at bounding box center [105, 110] width 5 height 0
click at [113, 171] on button "Save" at bounding box center [122, 173] width 38 height 17
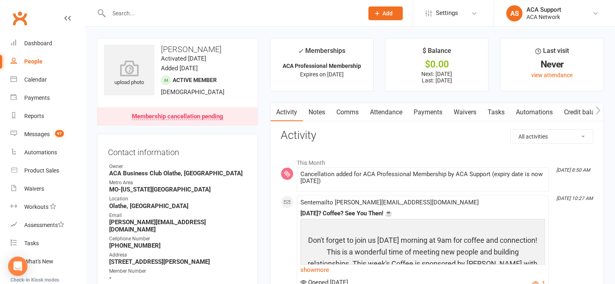
click at [134, 14] on input "text" at bounding box center [231, 13] width 251 height 11
type input "a"
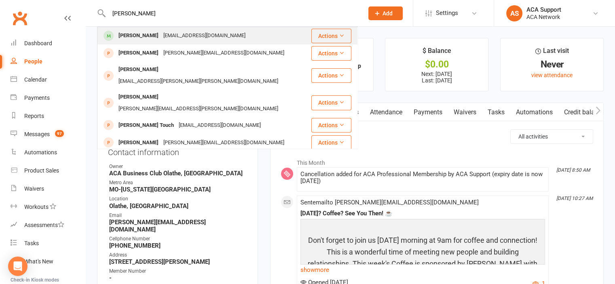
type input "mary cobb"
click at [141, 34] on div "Mary Cobb" at bounding box center [138, 36] width 45 height 12
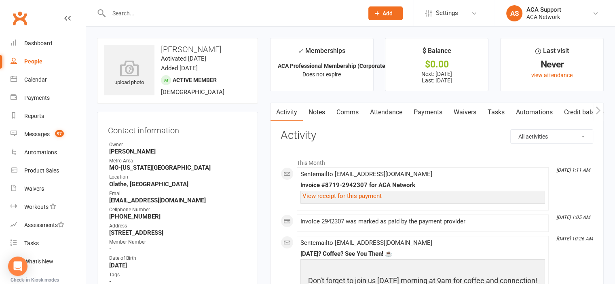
click at [430, 110] on link "Payments" at bounding box center [428, 112] width 40 height 19
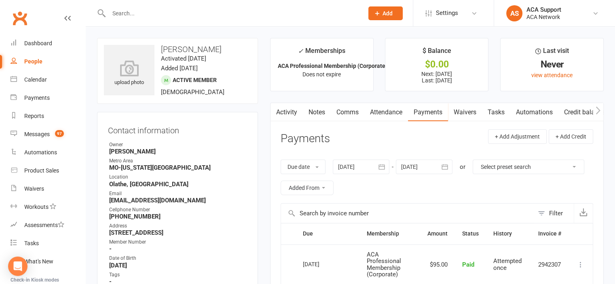
click at [318, 111] on link "Notes" at bounding box center [317, 112] width 28 height 19
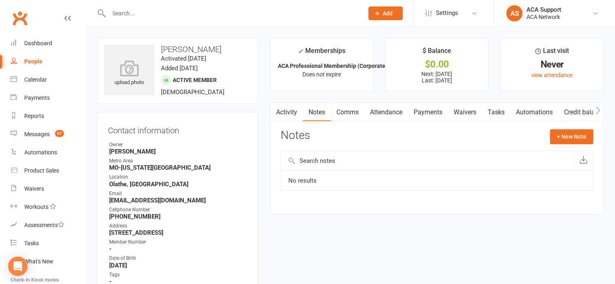
click at [430, 111] on link "Payments" at bounding box center [428, 112] width 40 height 19
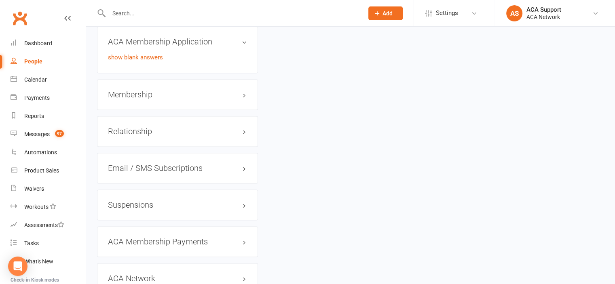
scroll to position [1173, 0]
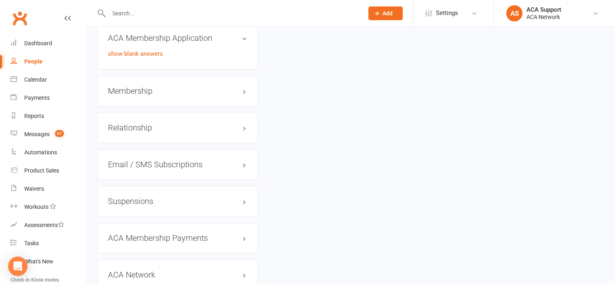
click at [233, 95] on h3 "Membership" at bounding box center [177, 91] width 139 height 9
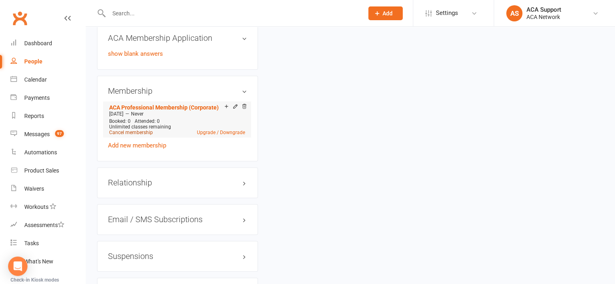
click at [120, 135] on link "Cancel membership" at bounding box center [131, 133] width 44 height 6
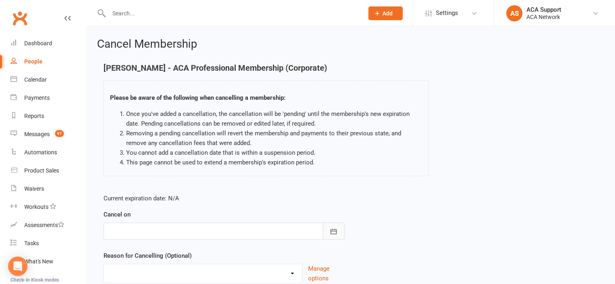
click at [333, 229] on icon "button" at bounding box center [333, 232] width 8 height 8
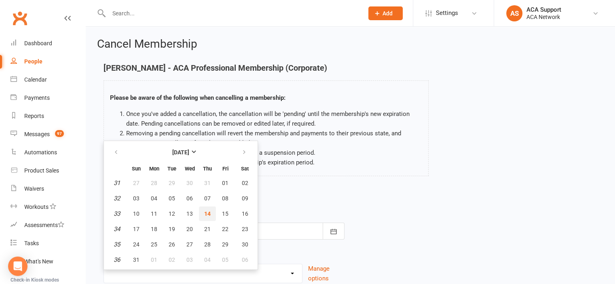
click at [205, 211] on span "14" at bounding box center [207, 214] width 6 height 6
type input "14 Aug 2025"
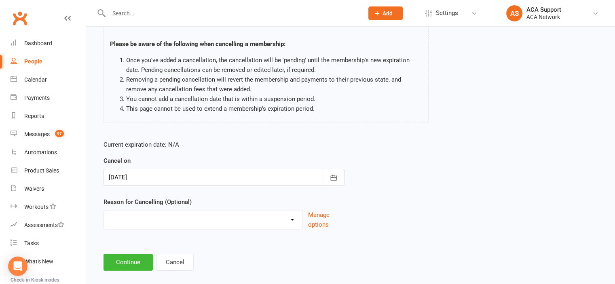
scroll to position [64, 0]
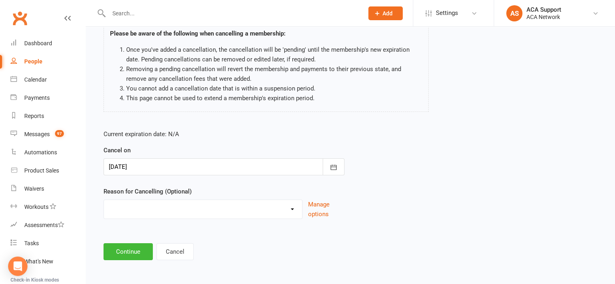
click at [293, 209] on select "Duplicate charges in transition of pmt system - Freeze Job Transition Moved Non…" at bounding box center [203, 208] width 198 height 16
select select "2"
click at [104, 200] on select "Duplicate charges in transition of pmt system - Freeze Job Transition Moved Non…" at bounding box center [203, 208] width 198 height 16
click at [119, 251] on button "Continue" at bounding box center [127, 251] width 49 height 17
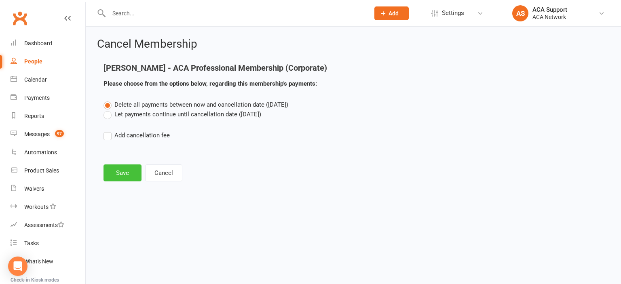
click at [123, 170] on button "Save" at bounding box center [122, 173] width 38 height 17
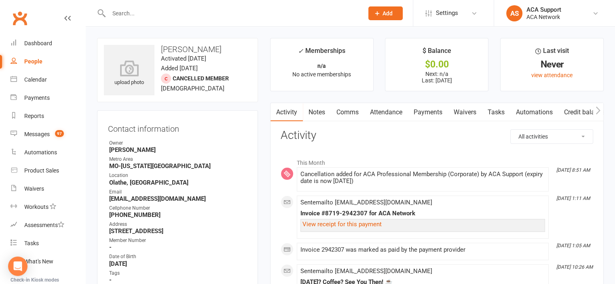
click at [432, 115] on link "Payments" at bounding box center [428, 112] width 40 height 19
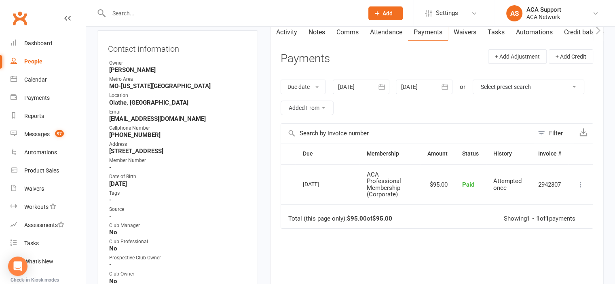
scroll to position [84, 0]
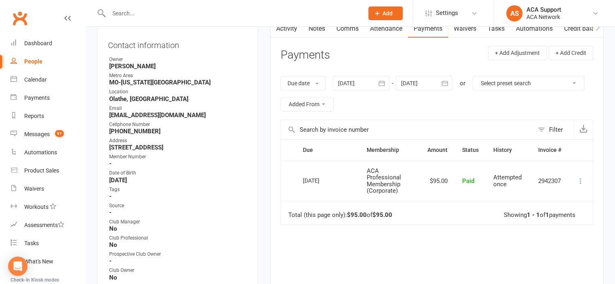
click at [385, 84] on icon "button" at bounding box center [382, 83] width 8 height 8
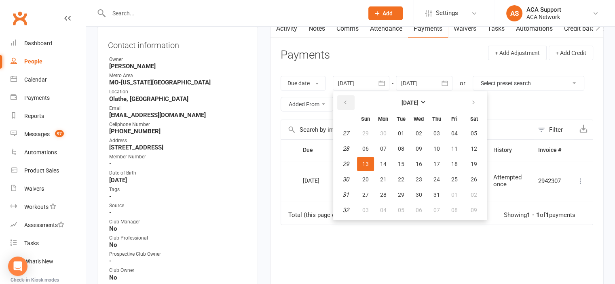
click at [343, 101] on icon "button" at bounding box center [345, 102] width 6 height 6
click at [434, 133] on span "01" at bounding box center [436, 133] width 6 height 6
type input "01 May 2025"
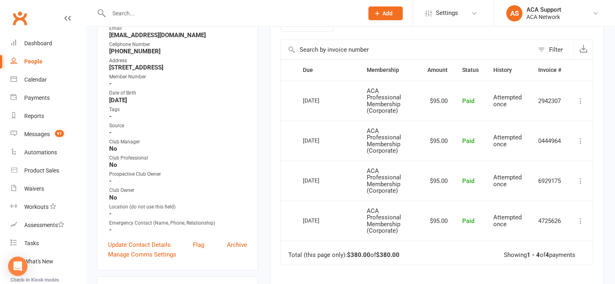
scroll to position [163, 0]
click at [578, 101] on icon at bounding box center [580, 102] width 8 height 8
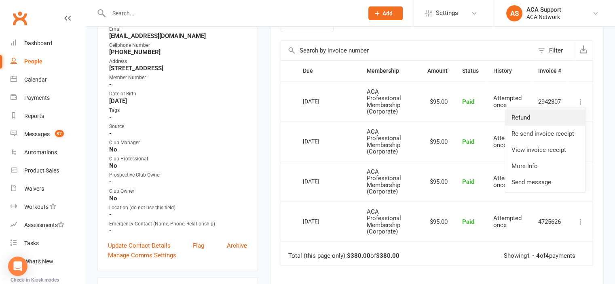
click at [525, 119] on link "Refund" at bounding box center [545, 118] width 80 height 16
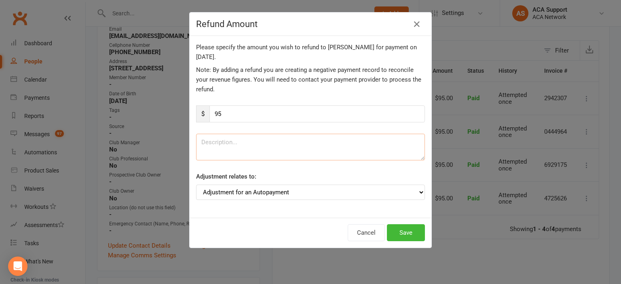
click at [300, 146] on textarea at bounding box center [310, 147] width 229 height 27
type textarea "was supposed to be canceled"
click at [404, 229] on button "Save" at bounding box center [406, 232] width 38 height 17
